Goal: Task Accomplishment & Management: Complete application form

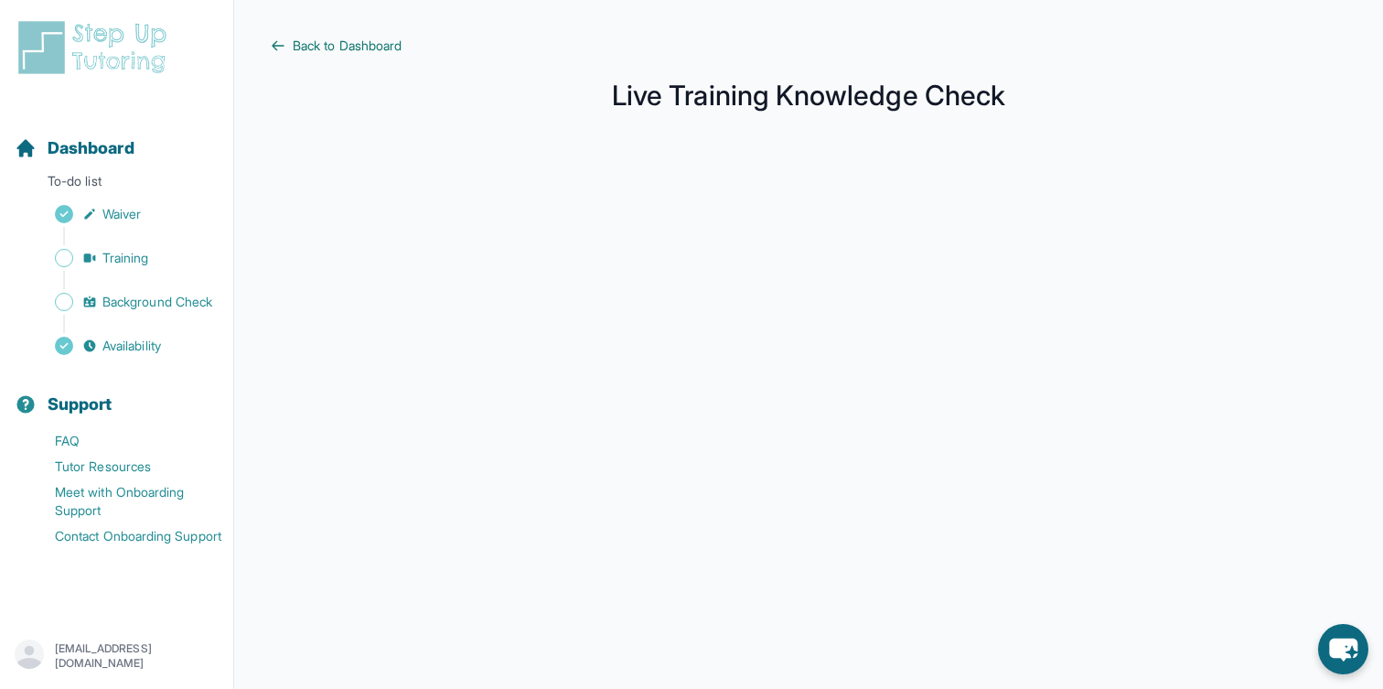
click at [300, 46] on span "Back to Dashboard" at bounding box center [347, 46] width 109 height 18
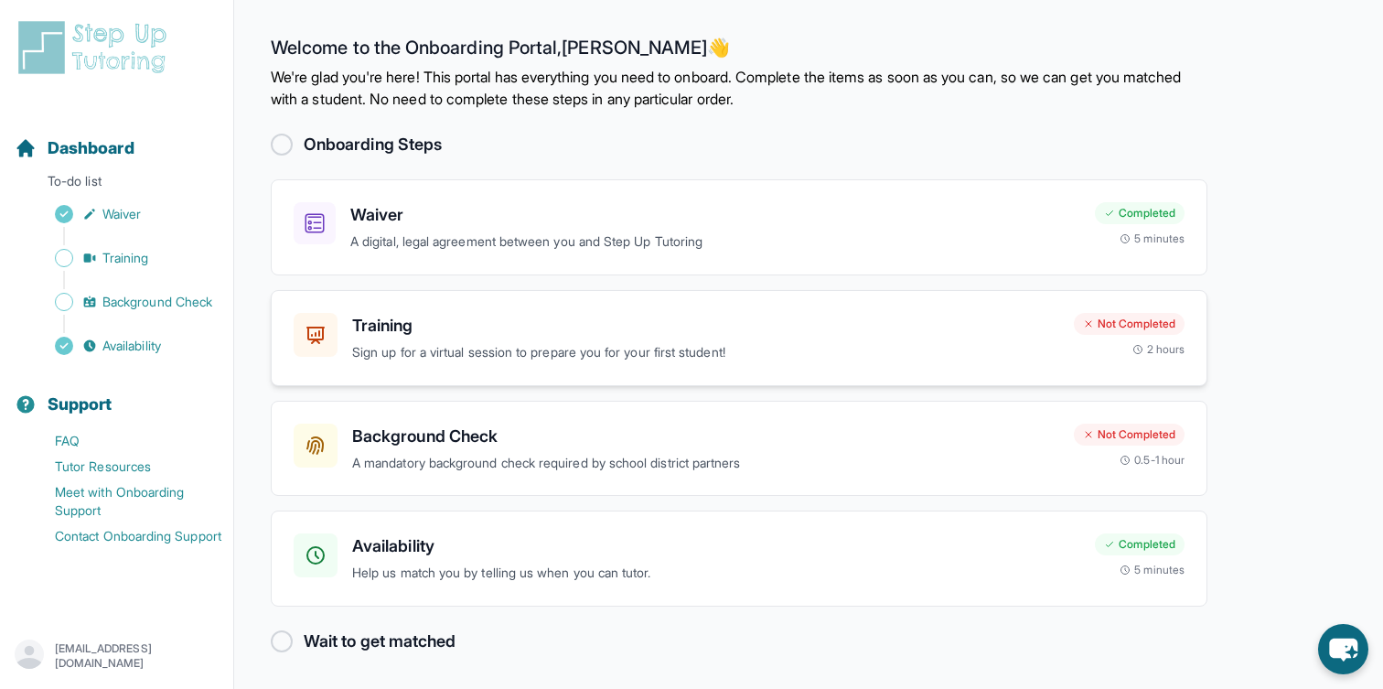
click at [369, 362] on p "Sign up for a virtual session to prepare you for your first student!" at bounding box center [705, 352] width 707 height 21
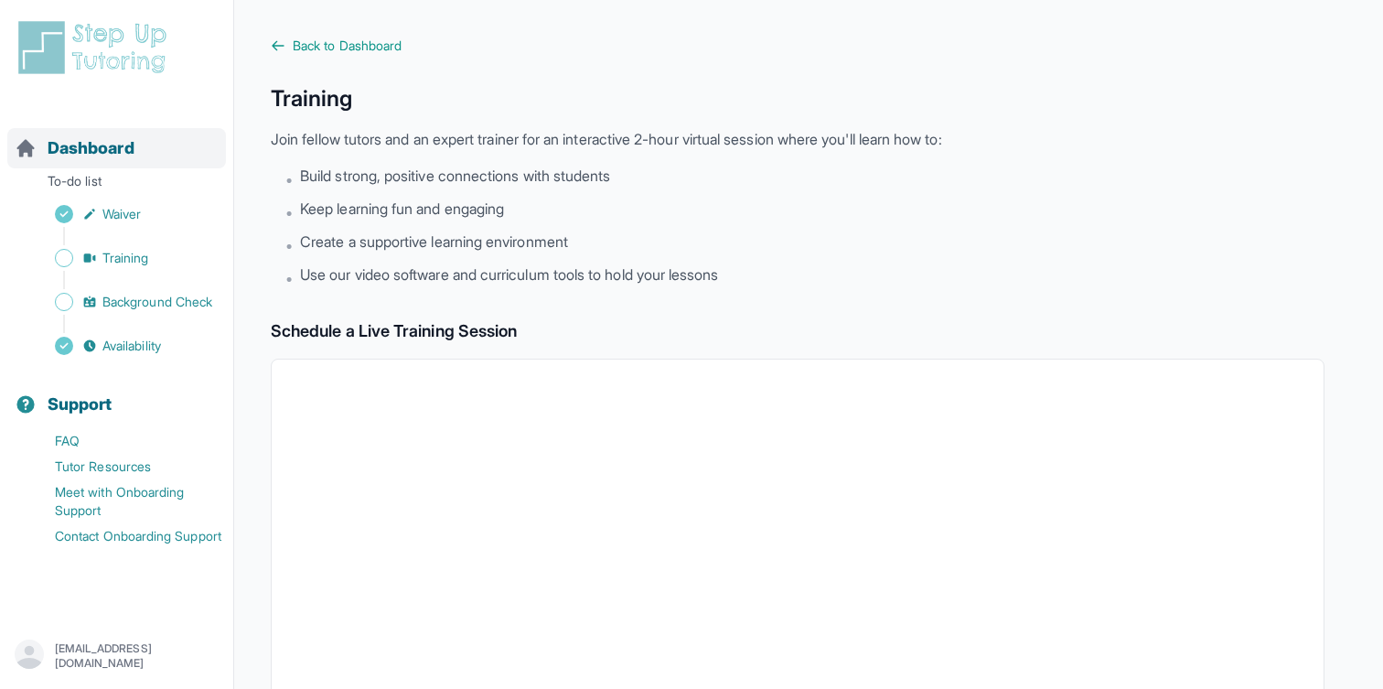
click at [68, 156] on span "Dashboard" at bounding box center [91, 148] width 87 height 26
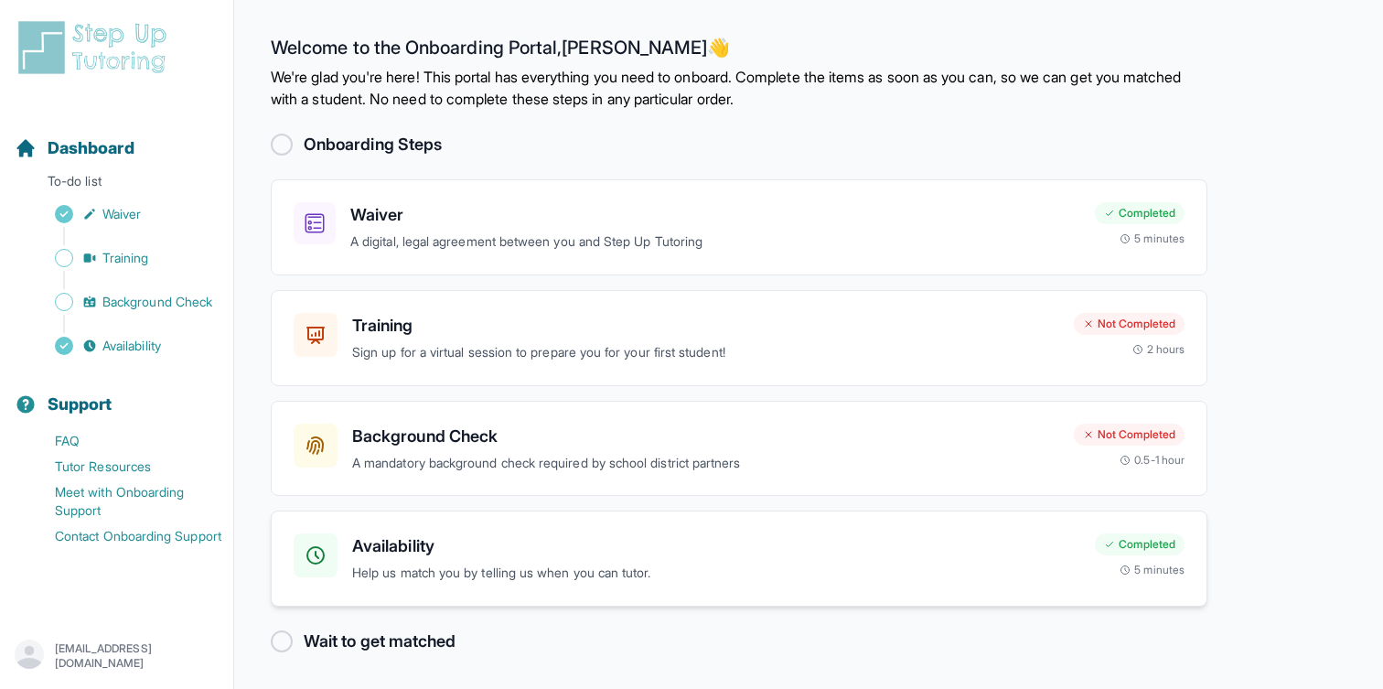
scroll to position [2, 0]
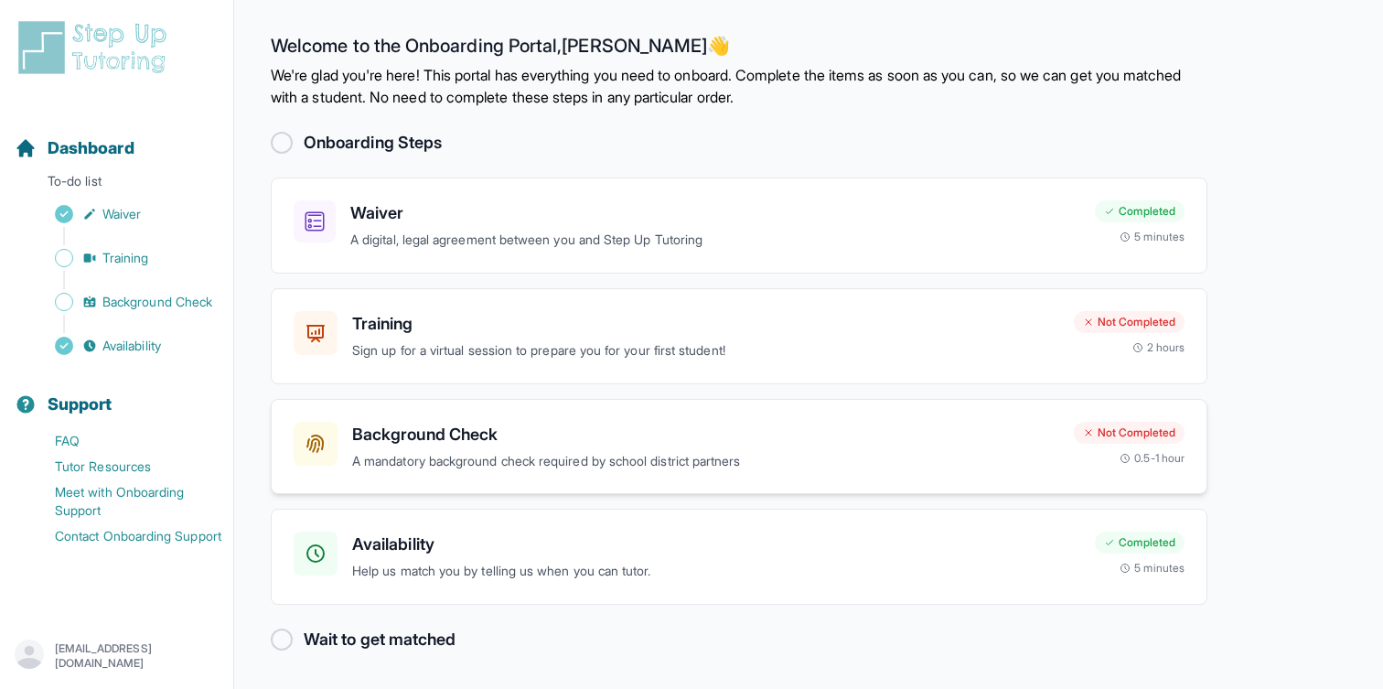
click at [463, 452] on p "A mandatory background check required by school district partners" at bounding box center [705, 461] width 707 height 21
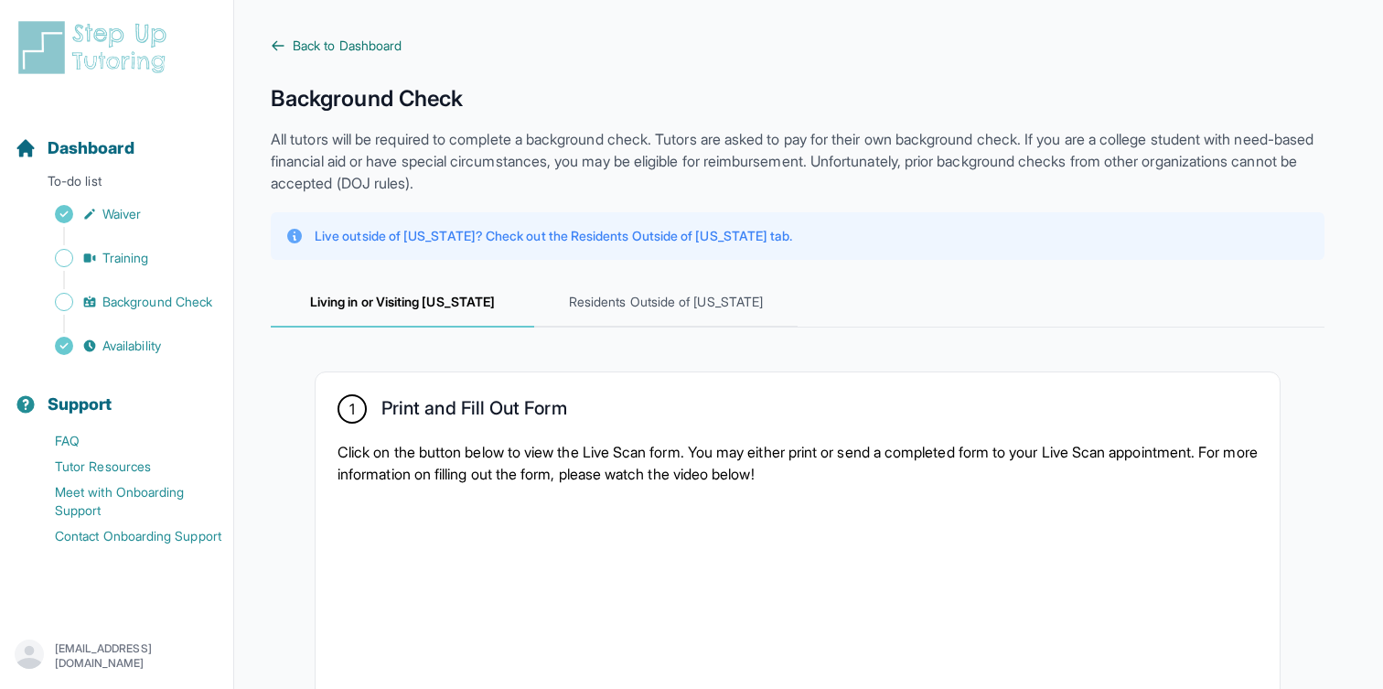
click at [287, 44] on link "Back to Dashboard" at bounding box center [798, 46] width 1054 height 18
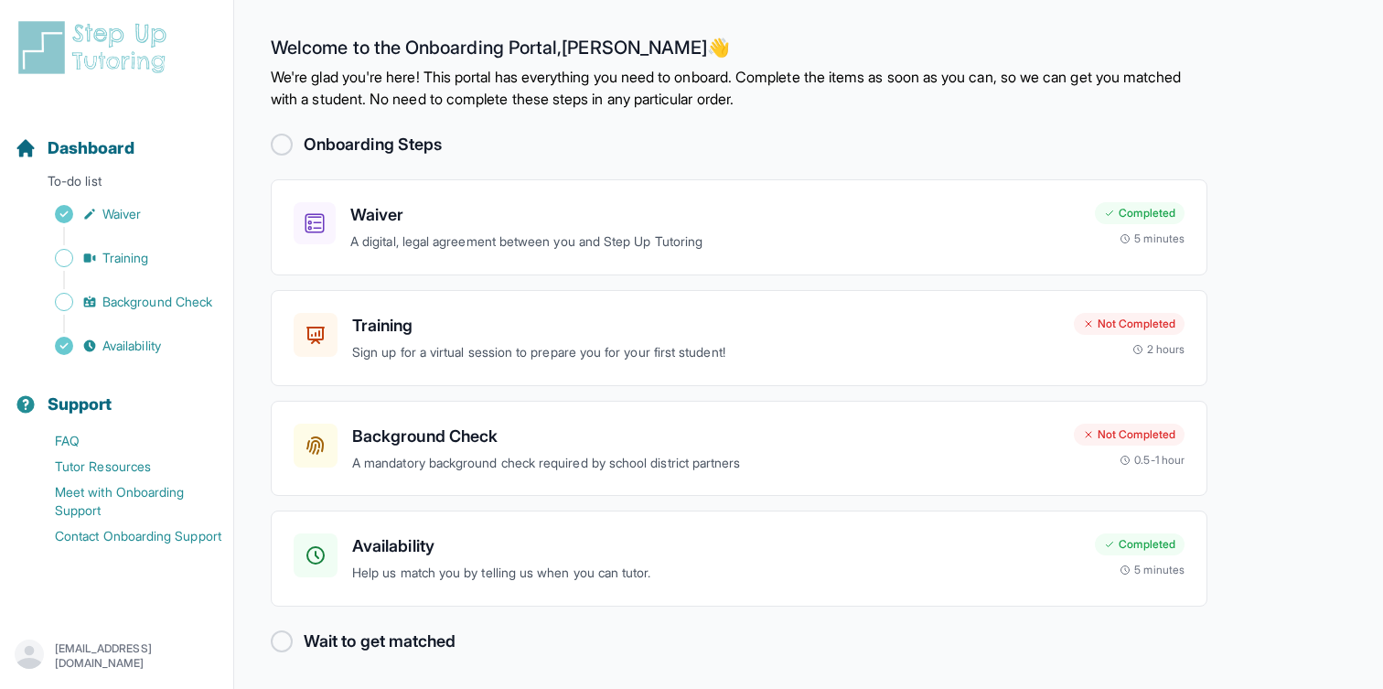
click at [59, 72] on img at bounding box center [96, 47] width 163 height 59
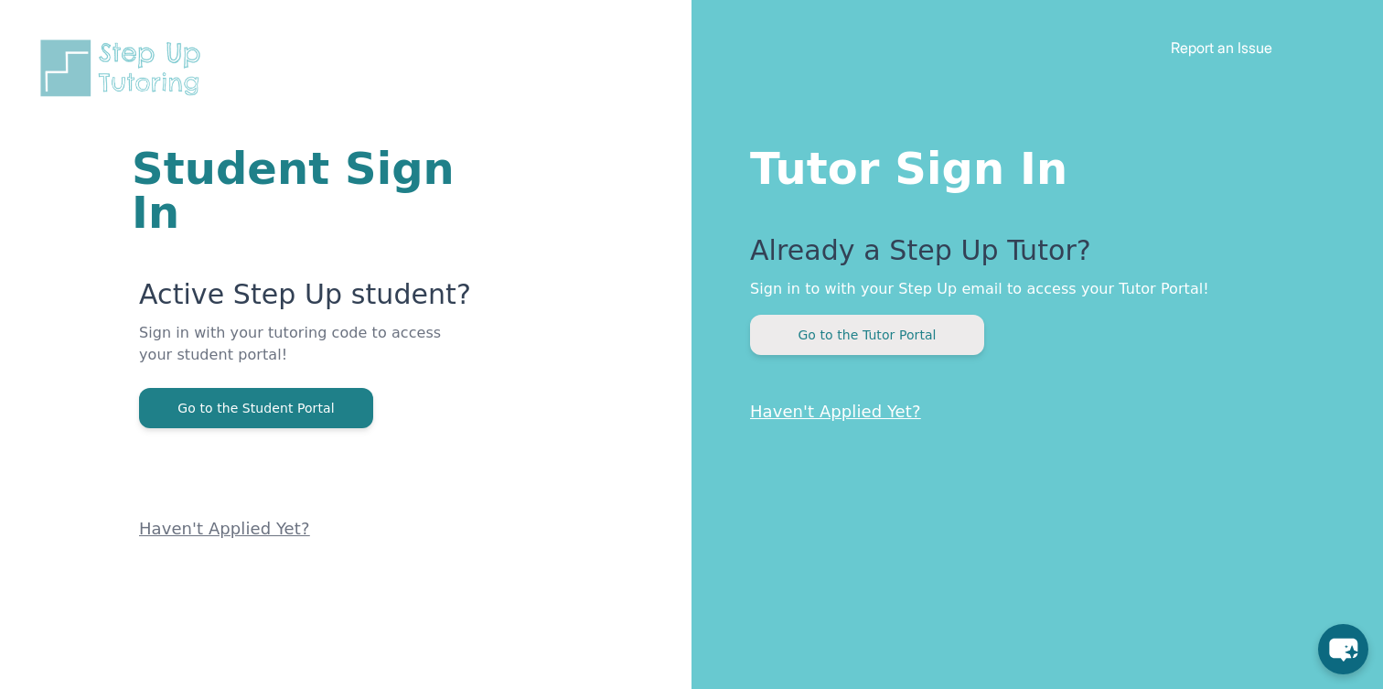
click at [844, 339] on button "Go to the Tutor Portal" at bounding box center [867, 335] width 234 height 40
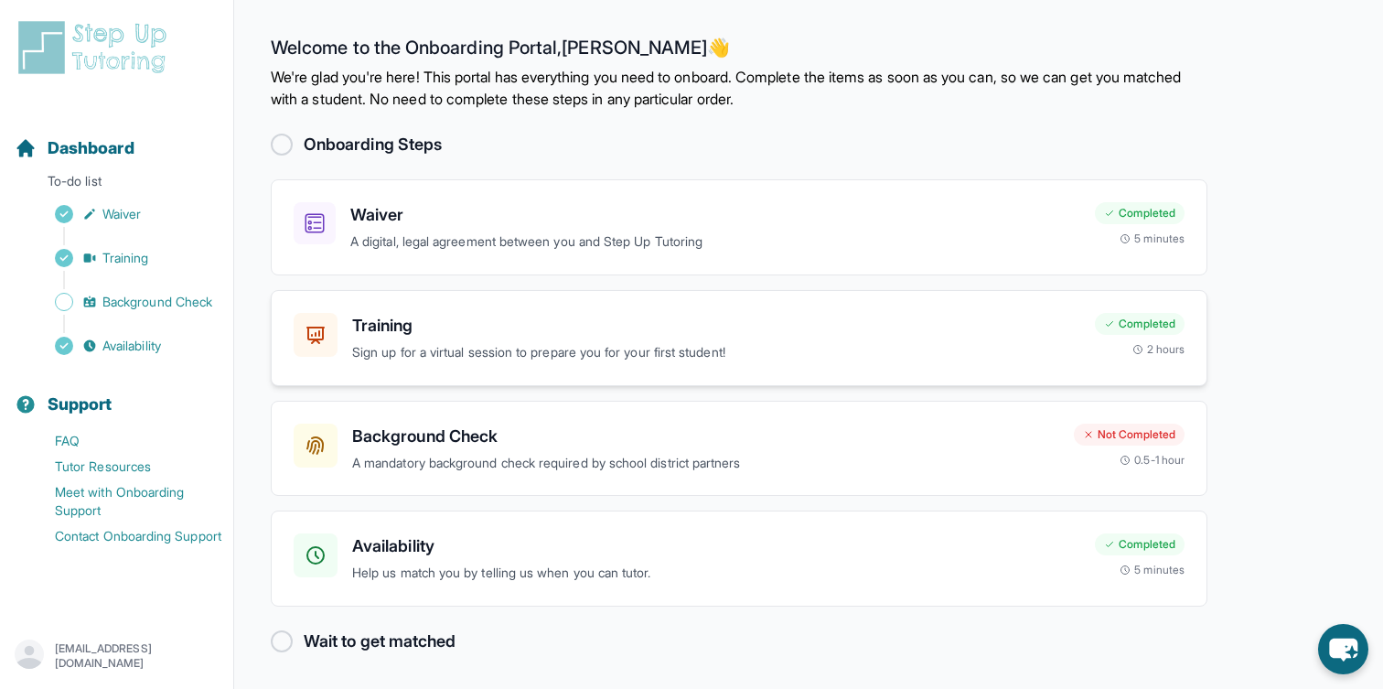
scroll to position [2, 0]
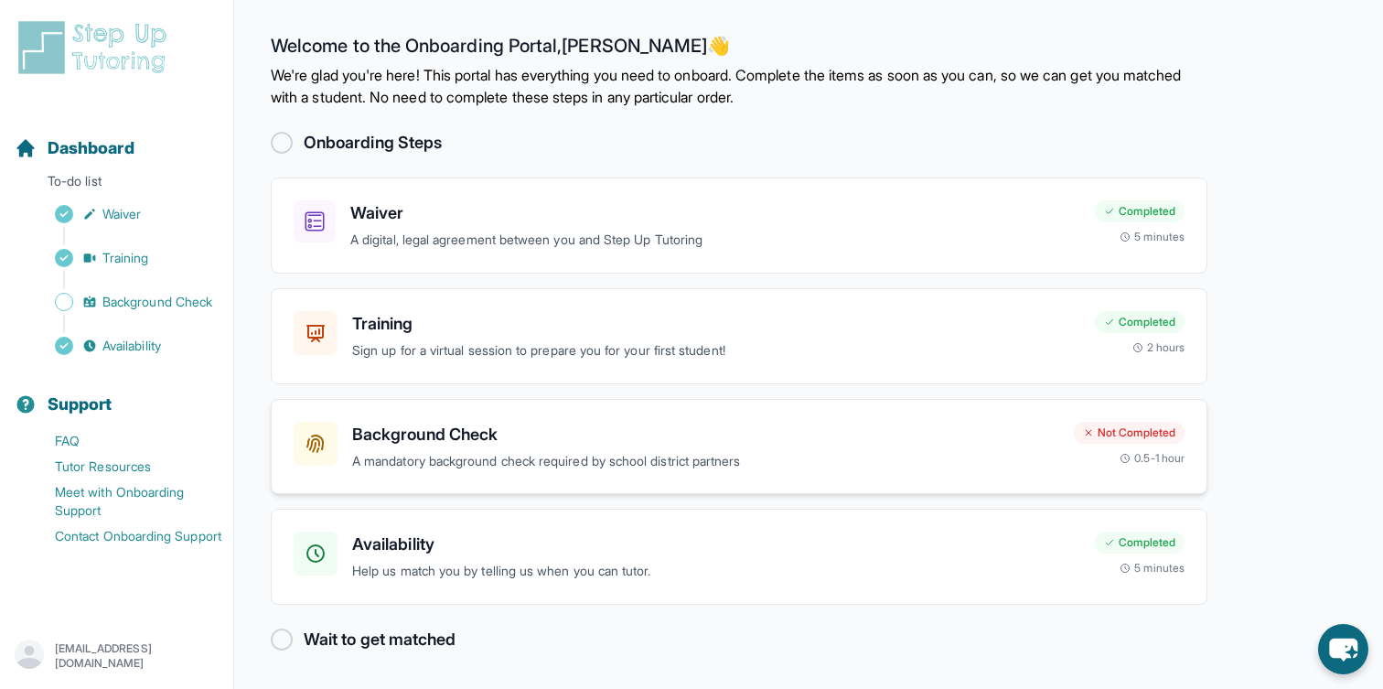
click at [542, 442] on h3 "Background Check" at bounding box center [705, 435] width 707 height 26
